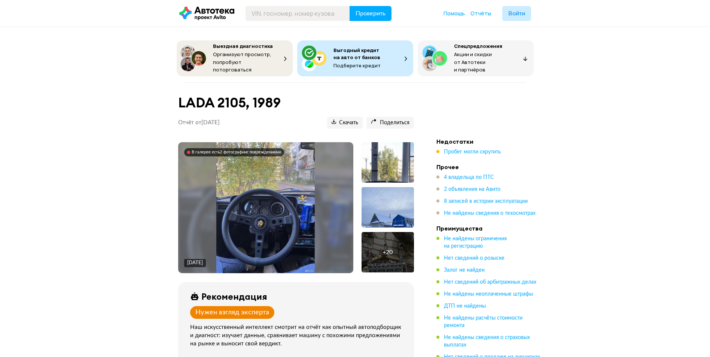
scroll to position [1657, 0]
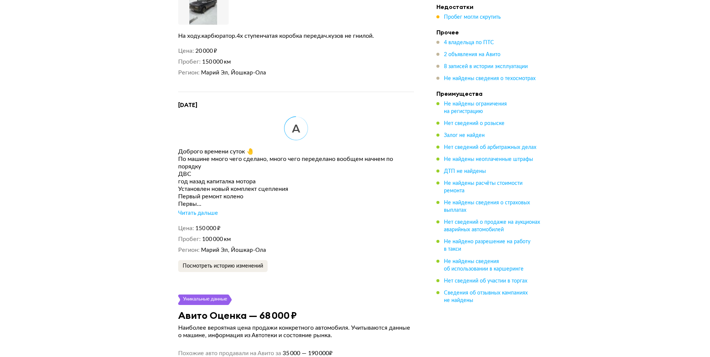
click at [193, 193] on div "Первый ремонт колено" at bounding box center [296, 196] width 236 height 7
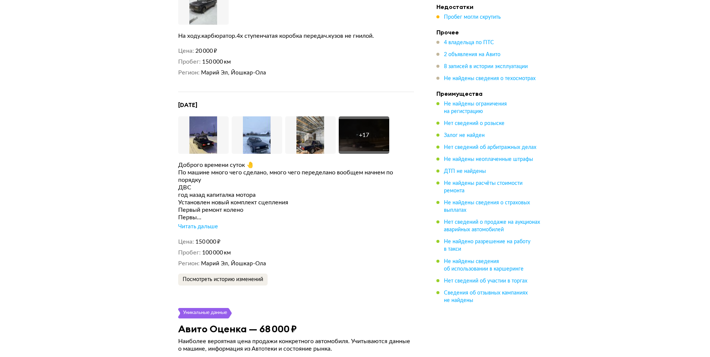
click at [200, 214] on div "Первы..." at bounding box center [296, 217] width 236 height 7
click at [203, 223] on div "Читать дальше" at bounding box center [198, 226] width 40 height 7
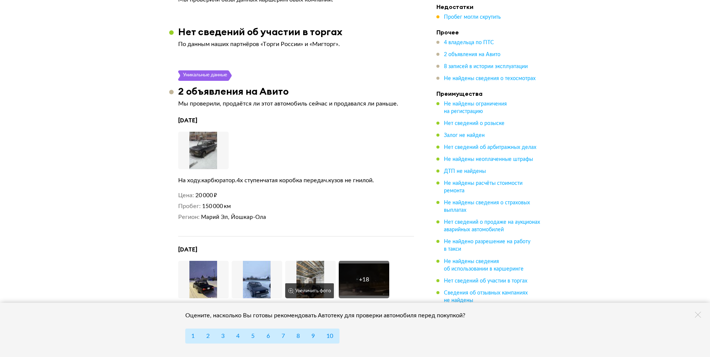
scroll to position [1509, 0]
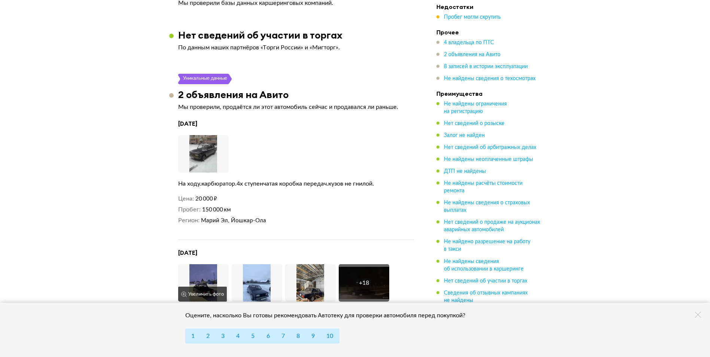
click at [203, 264] on img at bounding box center [203, 282] width 51 height 37
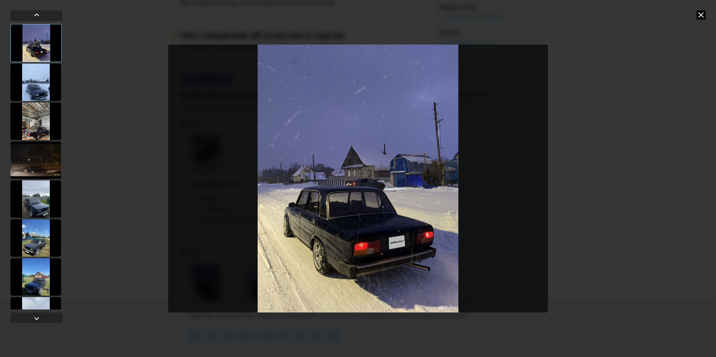
click at [40, 85] on div at bounding box center [35, 82] width 51 height 37
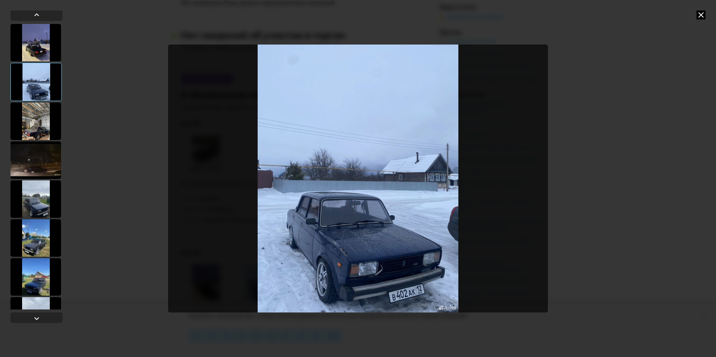
click at [30, 127] on div at bounding box center [35, 121] width 51 height 37
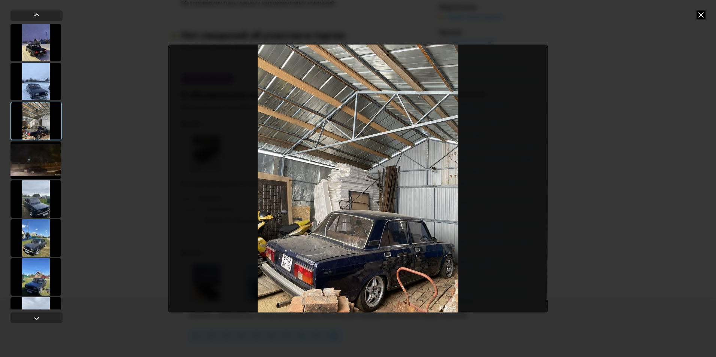
click at [38, 158] on div at bounding box center [35, 160] width 51 height 37
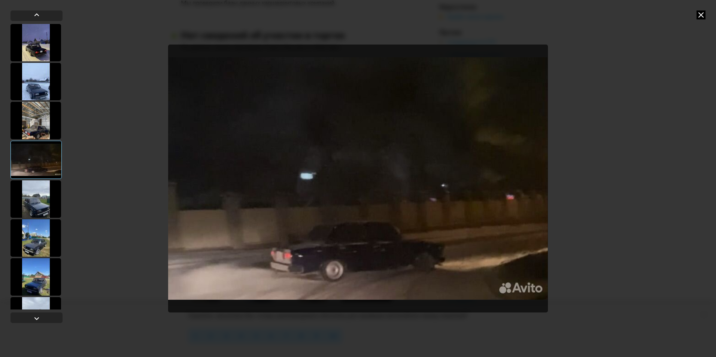
click at [42, 216] on div at bounding box center [35, 198] width 51 height 37
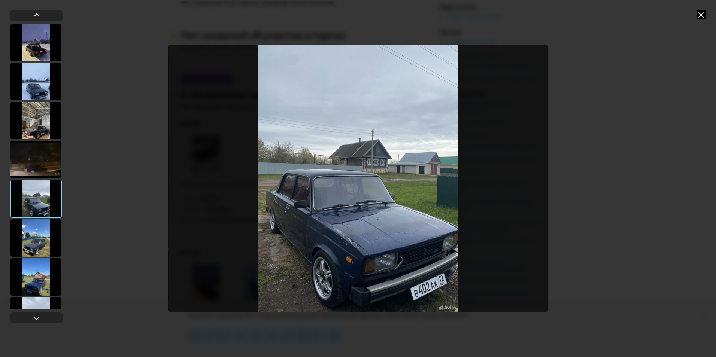
click at [39, 233] on div at bounding box center [35, 237] width 51 height 37
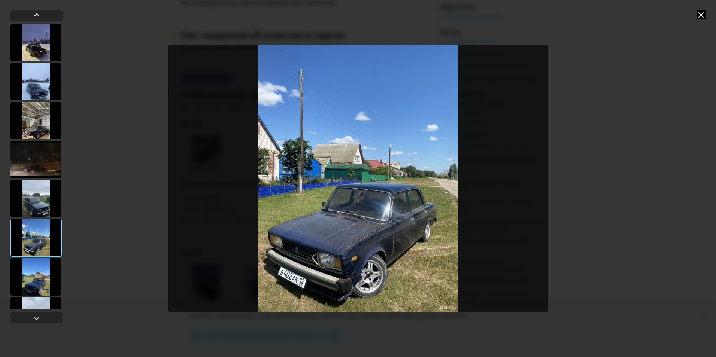
click at [37, 258] on div at bounding box center [35, 276] width 51 height 37
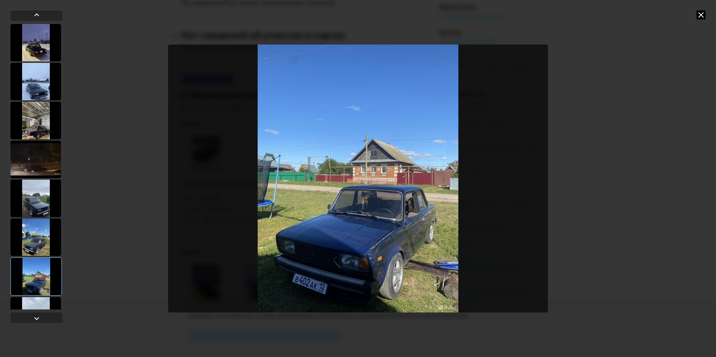
click at [700, 13] on icon at bounding box center [701, 14] width 9 height 9
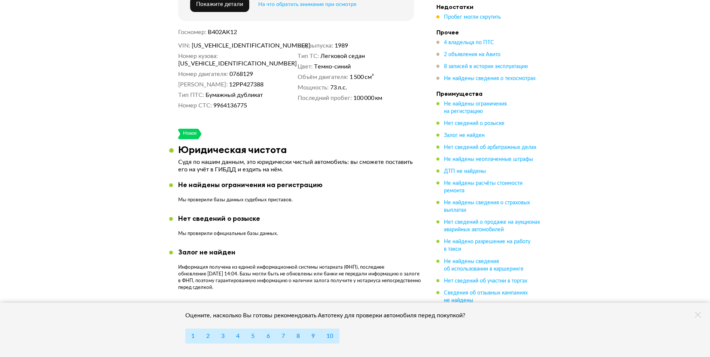
scroll to position [449, 0]
